Goal: Use online tool/utility: Use online tool/utility

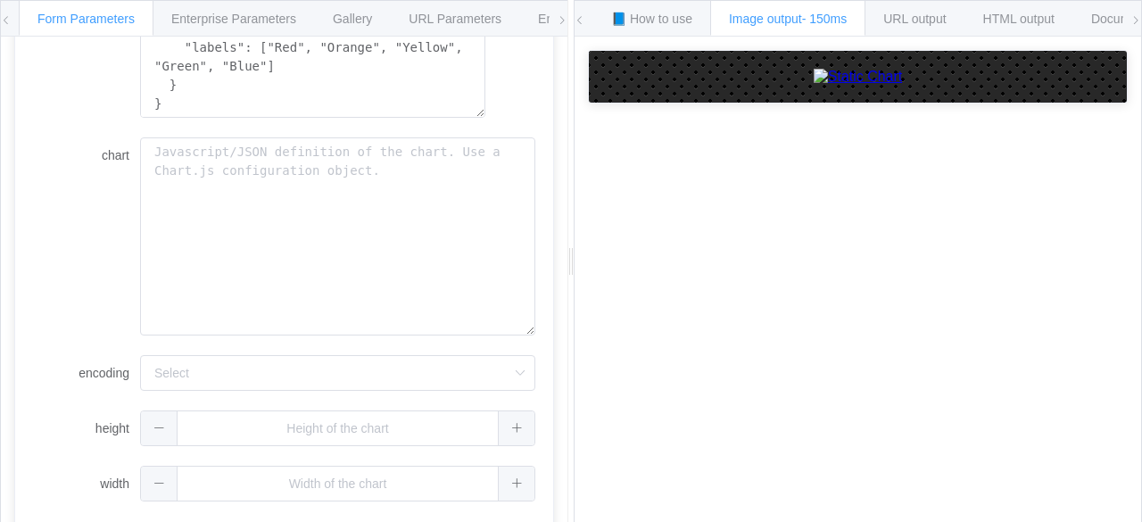
scroll to position [634, 0]
click at [794, 26] on div "Image output - 150ms" at bounding box center [787, 18] width 155 height 36
click at [364, 27] on div "Gallery" at bounding box center [352, 18] width 77 height 36
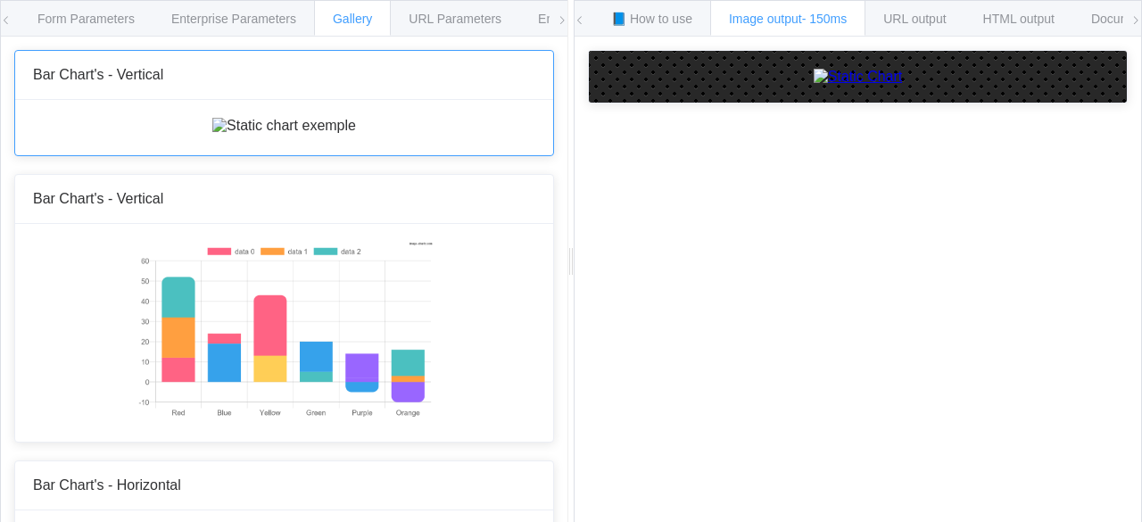
click at [347, 134] on img at bounding box center [284, 126] width 144 height 16
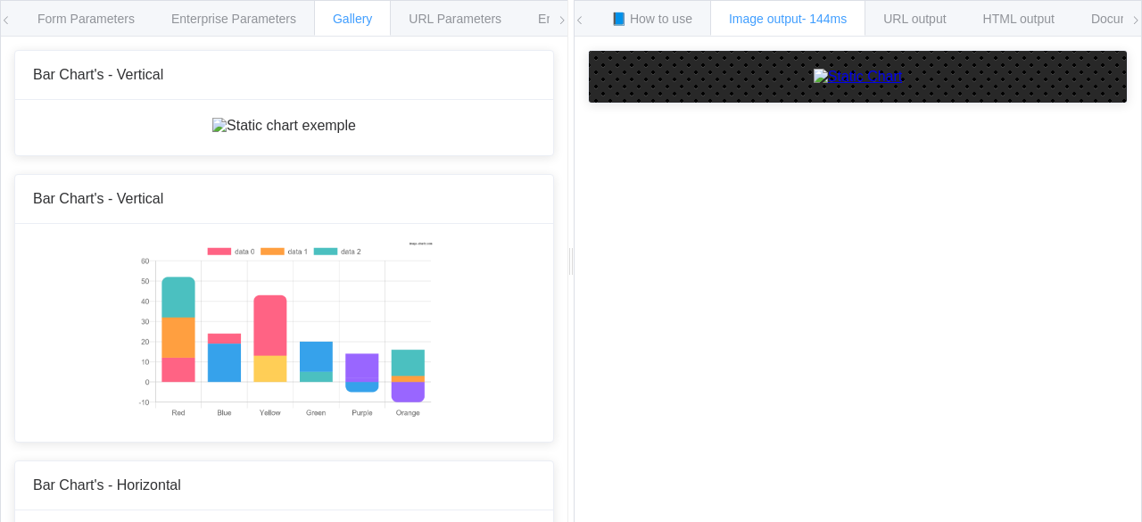
click at [814, 85] on img at bounding box center [858, 77] width 89 height 16
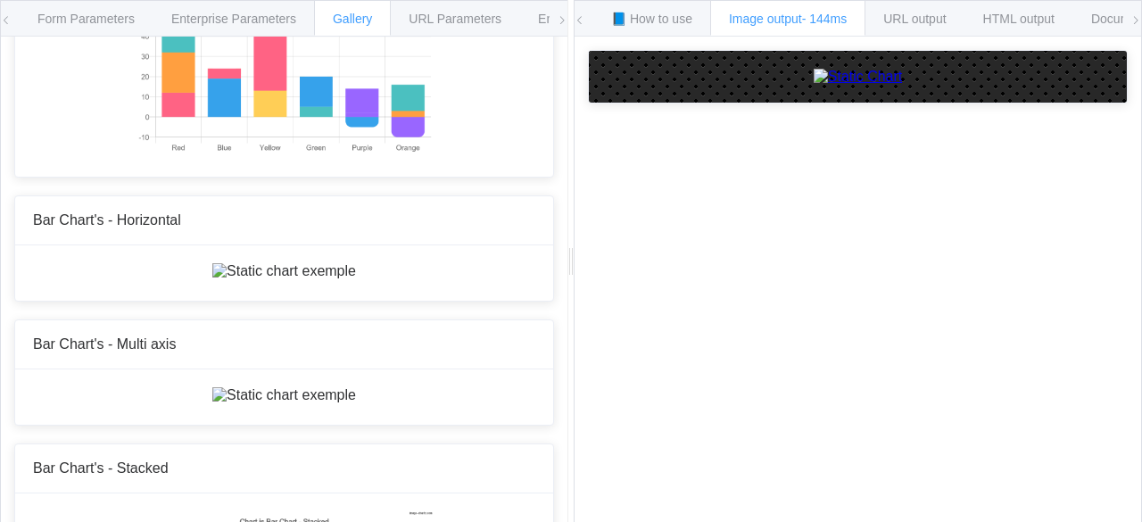
scroll to position [268, 0]
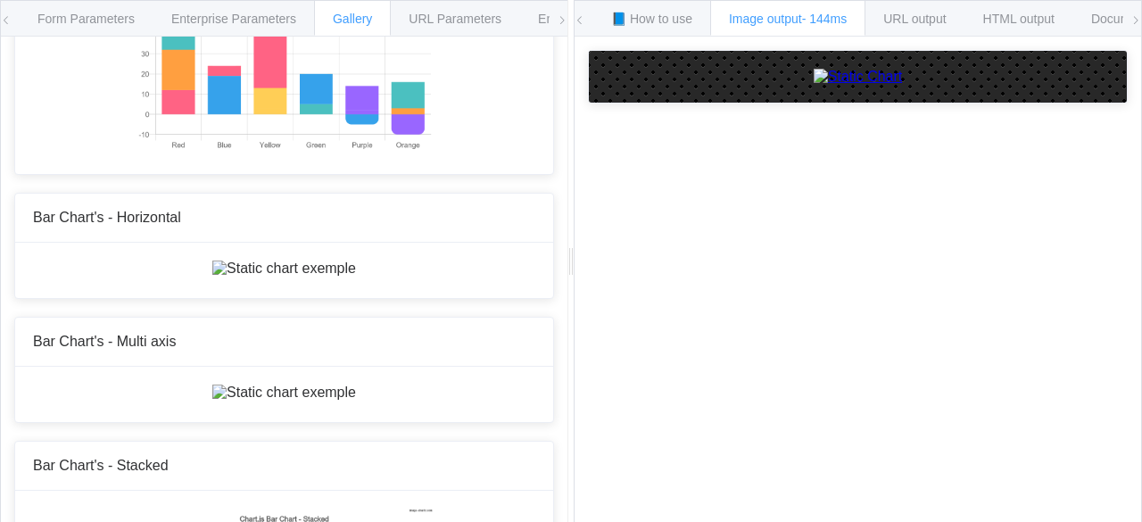
click at [562, 23] on icon at bounding box center [562, 20] width 11 height 11
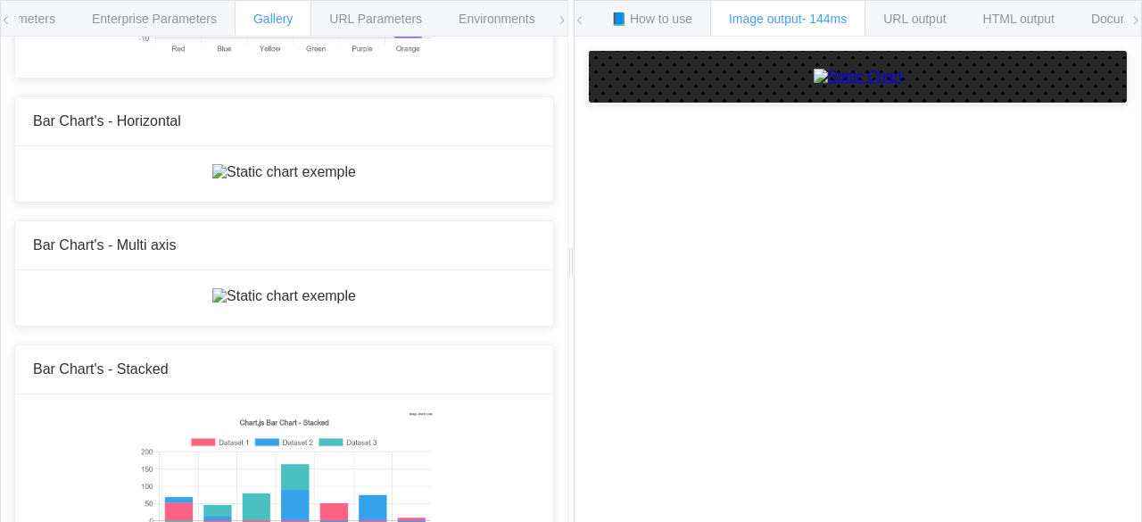
scroll to position [0, 0]
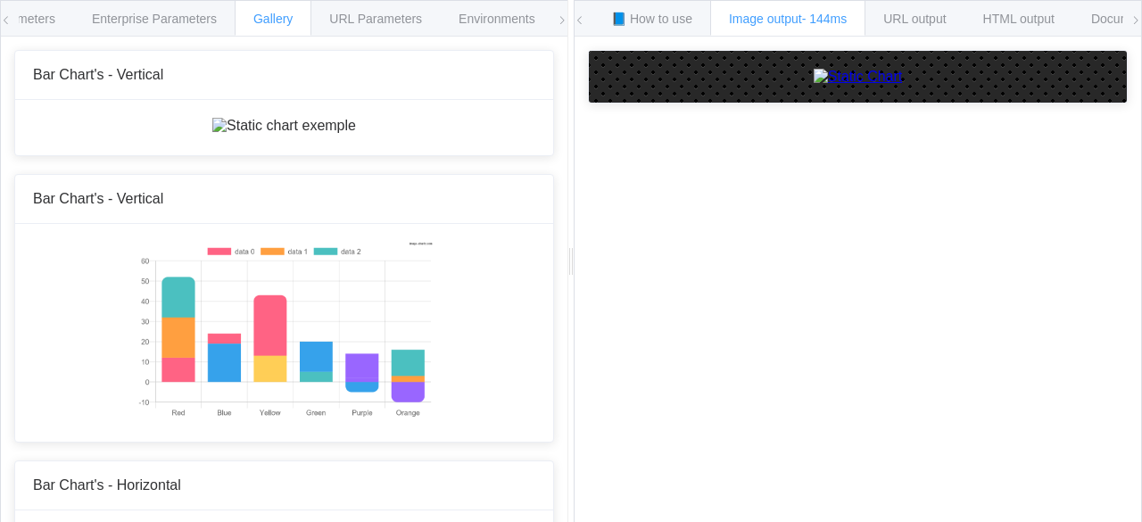
click at [6, 28] on span at bounding box center [6, 20] width 11 height 39
click at [107, 20] on span "Form Parameters" at bounding box center [85, 19] width 97 height 14
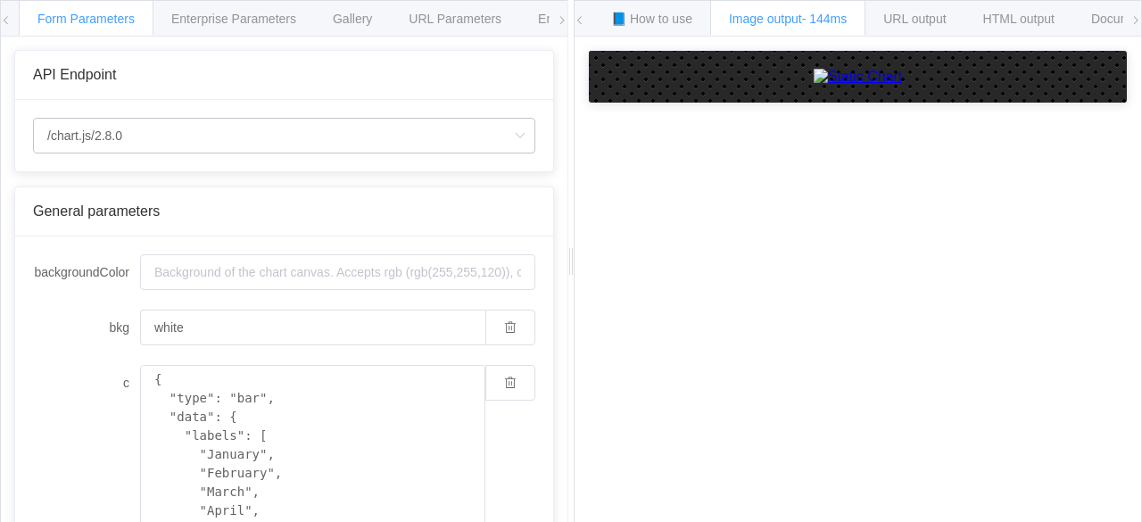
click at [509, 138] on icon at bounding box center [520, 136] width 22 height 36
click at [268, 194] on li "/chart" at bounding box center [283, 185] width 501 height 30
type input "/chart"
type input "20"
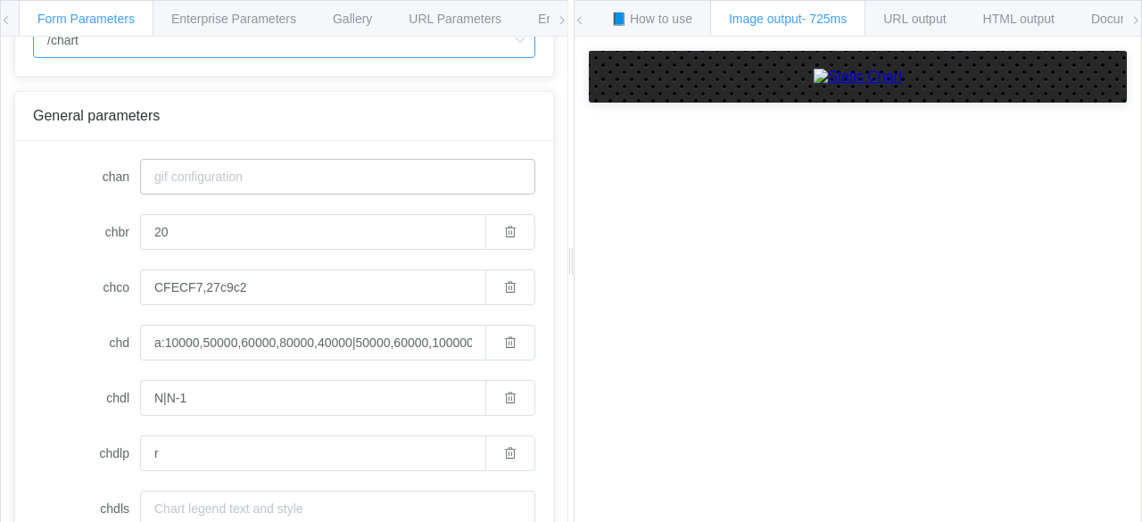
scroll to position [89, 0]
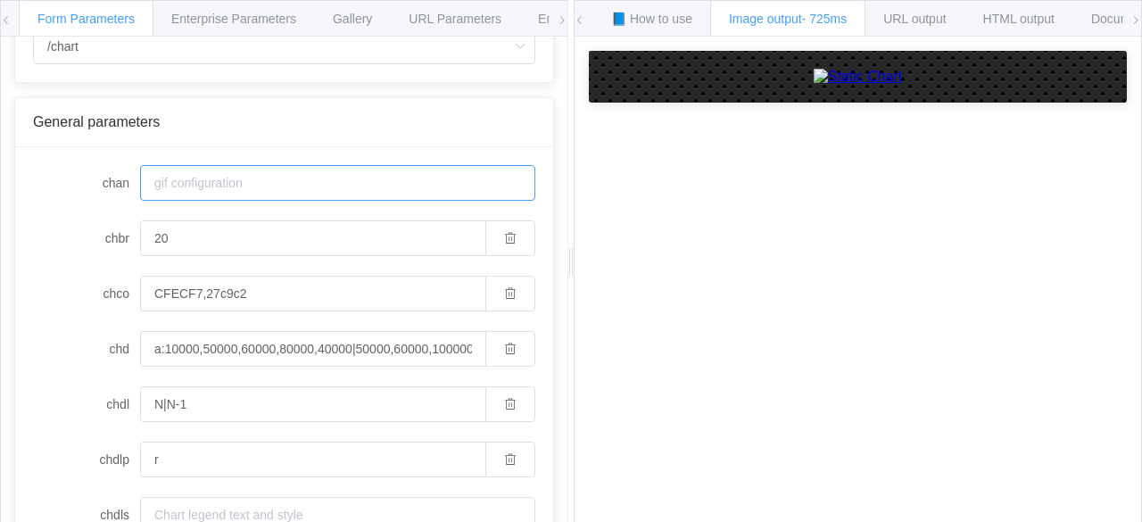
click at [284, 170] on input "chan" at bounding box center [337, 183] width 395 height 36
type input "/chart.js/2.8.0"
type input "white"
